Goal: Transaction & Acquisition: Download file/media

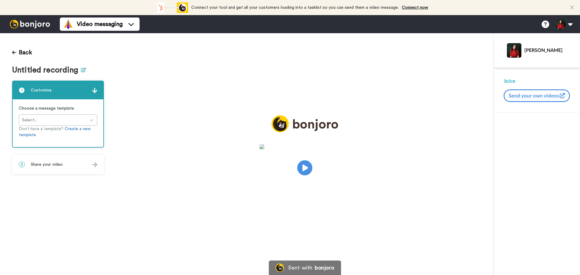
click at [83, 70] on icon at bounding box center [83, 70] width 5 height 5
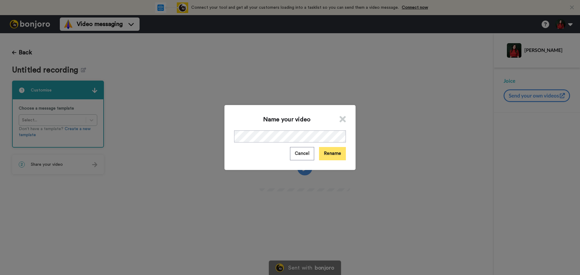
click at [325, 154] on button "Rename" at bounding box center [332, 153] width 27 height 13
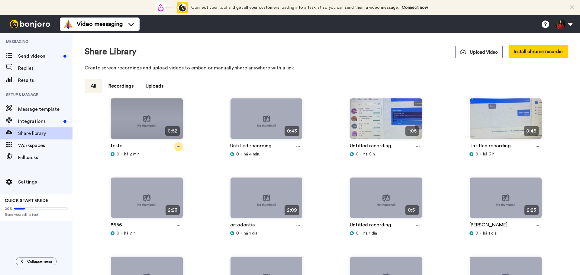
click at [178, 146] on icon at bounding box center [179, 147] width 4 height 4
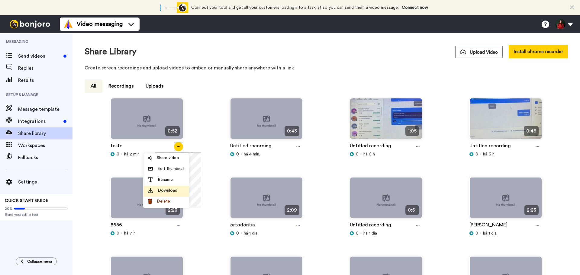
click at [173, 193] on span "Download" at bounding box center [168, 191] width 20 height 6
